Goal: Submit feedback/report problem

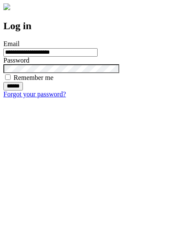
click at [23, 91] on input "******" at bounding box center [12, 86] width 19 height 8
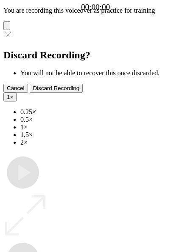
type input "**********"
